Goal: Check status: Check status

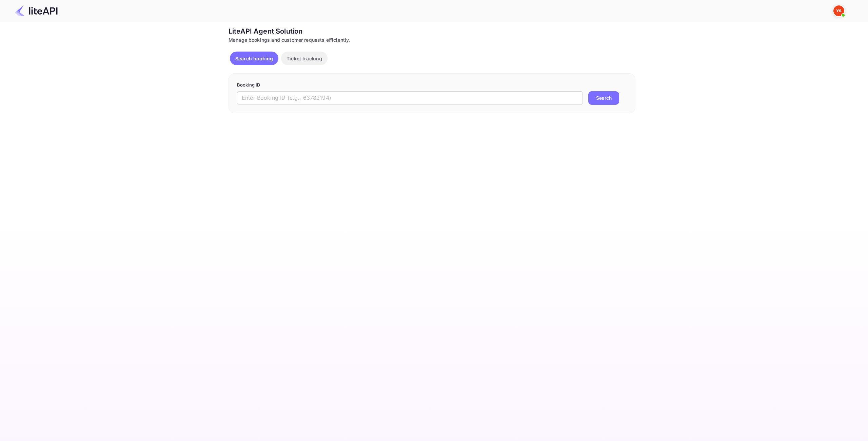
drag, startPoint x: 465, startPoint y: 353, endPoint x: 439, endPoint y: 332, distance: 33.6
click at [465, 353] on main "Unsaved Changes Ticket Affiliate URL [URL][DOMAIN_NAME] Business partner name N…" at bounding box center [434, 231] width 868 height 419
click at [310, 102] on input "text" at bounding box center [410, 98] width 346 height 14
paste input "8930679"
type input "8930679"
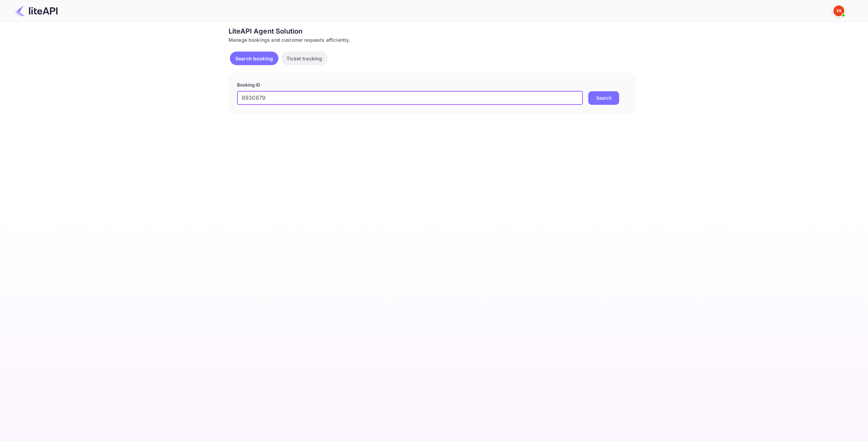
click at [606, 100] on button "Search" at bounding box center [603, 98] width 31 height 14
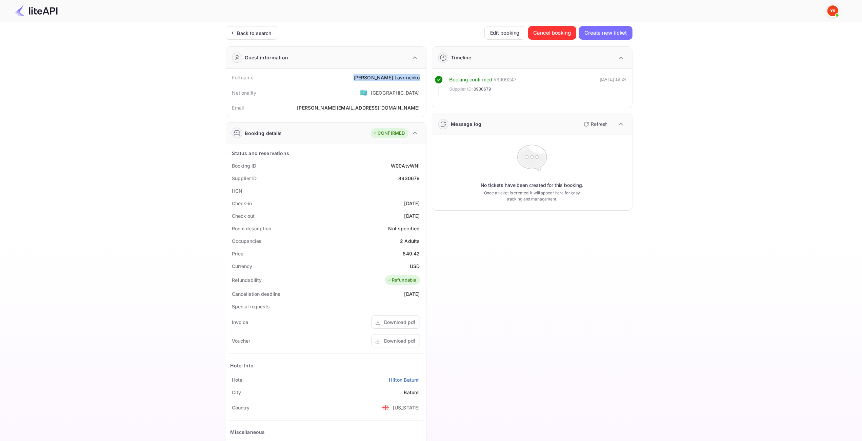
drag, startPoint x: 422, startPoint y: 77, endPoint x: 375, endPoint y: 75, distance: 47.9
click at [375, 75] on div "Full name [PERSON_NAME]" at bounding box center [326, 77] width 195 height 13
copy div "[PERSON_NAME]"
click at [413, 252] on div "849.42" at bounding box center [411, 253] width 17 height 7
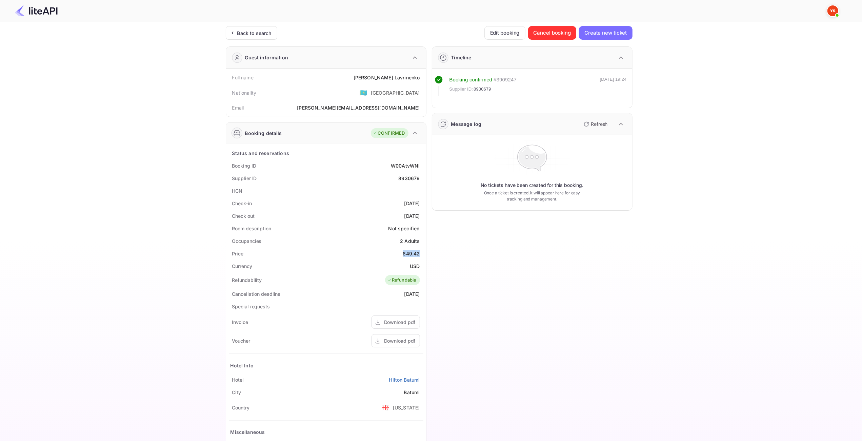
copy div "849.42"
